Goal: Information Seeking & Learning: Learn about a topic

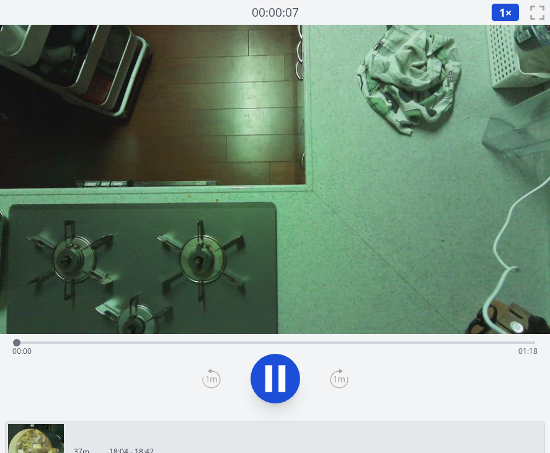
click at [140, 342] on div "Time elapsed: 00:00 Time remaining: 01:18" at bounding box center [274, 352] width 525 height 20
click at [235, 335] on div "Time elapsed: 00:19 Time remaining: 00:59" at bounding box center [275, 341] width 520 height 15
click at [287, 337] on div "Time elapsed: 00:33 Time remaining: 00:45" at bounding box center [275, 341] width 520 height 15
click at [321, 337] on div "Time elapsed: 00:41 Time remaining: 00:37" at bounding box center [275, 341] width 520 height 15
click at [347, 338] on div "Time elapsed: 00:46 Time remaining: 00:32" at bounding box center [275, 341] width 520 height 15
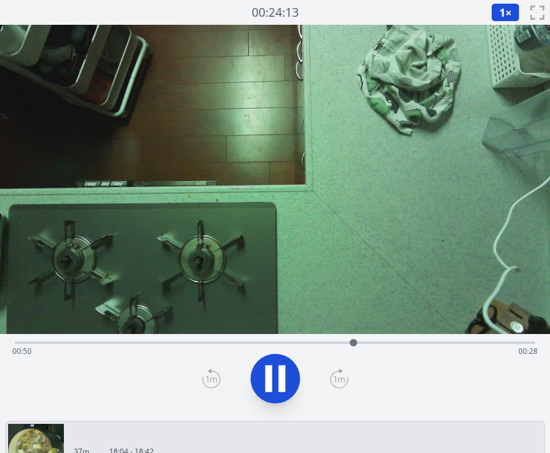
click at [369, 343] on div "Time elapsed: 00:50 Time remaining: 00:28" at bounding box center [274, 352] width 525 height 20
drag, startPoint x: 378, startPoint y: 345, endPoint x: 448, endPoint y: 347, distance: 70.1
click at [448, 347] on div at bounding box center [444, 342] width 19 height 19
click at [288, 373] on icon at bounding box center [275, 378] width 35 height 35
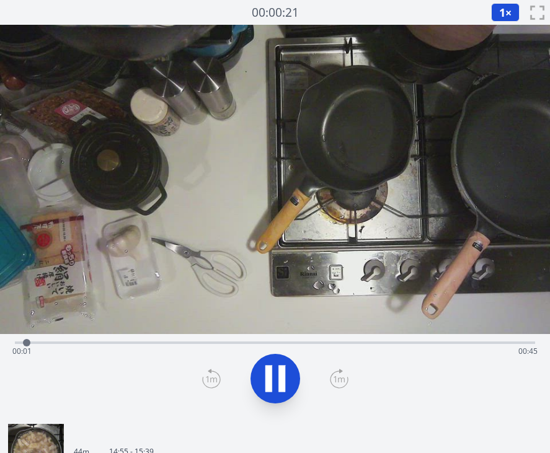
click at [215, 342] on div "Time elapsed: 00:01 Time remaining: 00:45" at bounding box center [274, 352] width 525 height 20
click at [285, 344] on div "Time elapsed: 00:19 Time remaining: 00:27" at bounding box center [274, 352] width 525 height 20
click at [280, 364] on icon at bounding box center [275, 378] width 35 height 35
click at [262, 377] on icon at bounding box center [275, 378] width 35 height 35
drag, startPoint x: 407, startPoint y: 341, endPoint x: 338, endPoint y: 340, distance: 69.4
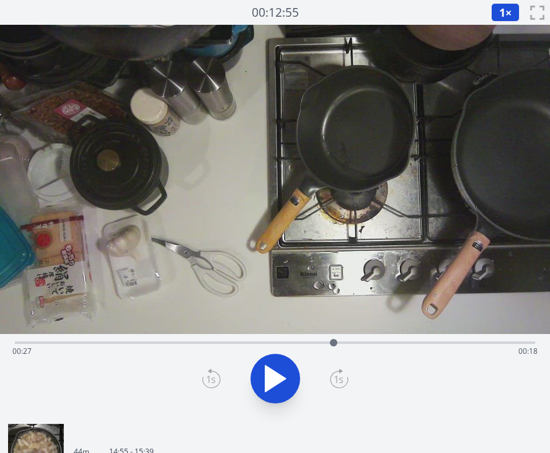
click at [337, 340] on div at bounding box center [333, 342] width 7 height 7
drag, startPoint x: 339, startPoint y: 340, endPoint x: 360, endPoint y: 345, distance: 21.0
click at [360, 345] on div at bounding box center [359, 342] width 7 height 7
drag, startPoint x: 402, startPoint y: 340, endPoint x: 269, endPoint y: 340, distance: 132.7
click at [269, 340] on div at bounding box center [268, 342] width 7 height 7
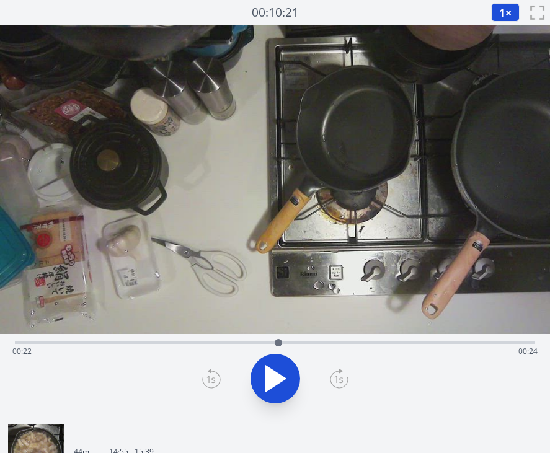
drag, startPoint x: 281, startPoint y: 340, endPoint x: 284, endPoint y: 347, distance: 6.9
click at [284, 347] on div at bounding box center [278, 342] width 19 height 19
drag, startPoint x: 306, startPoint y: 340, endPoint x: 324, endPoint y: 345, distance: 19.2
click at [329, 345] on div at bounding box center [332, 342] width 7 height 7
click at [280, 384] on icon at bounding box center [281, 379] width 7 height 27
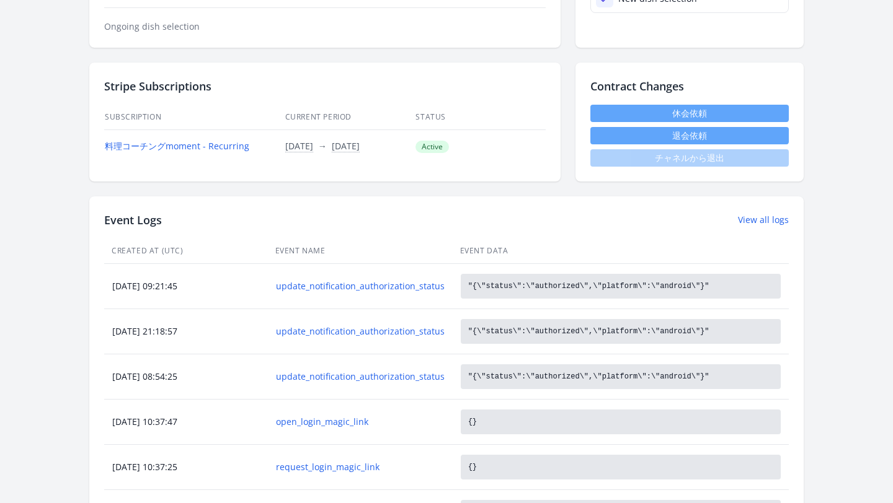
scroll to position [680, 0]
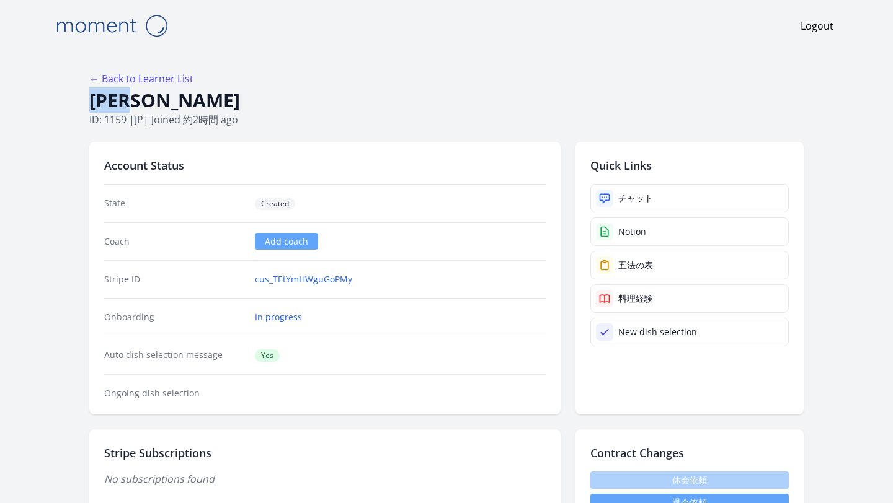
drag, startPoint x: 167, startPoint y: 97, endPoint x: 93, endPoint y: 96, distance: 73.8
click at [93, 96] on h1 "平池京夏" at bounding box center [446, 101] width 714 height 24
copy h1 "平池京夏"
click at [625, 233] on div "Notion" at bounding box center [632, 232] width 28 height 12
click at [593, 196] on link "チャット" at bounding box center [689, 198] width 198 height 29
